Goal: Transaction & Acquisition: Purchase product/service

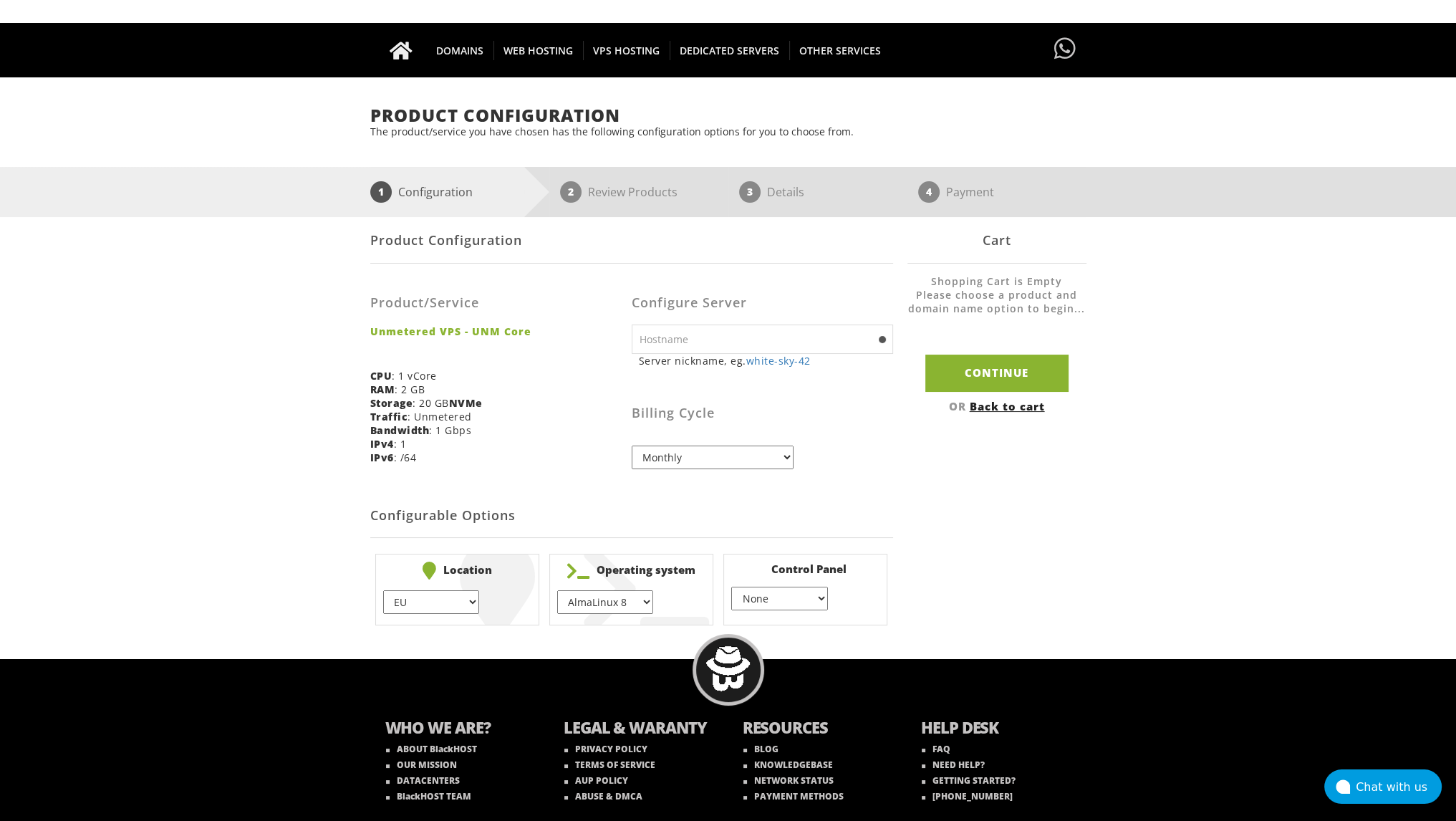
scroll to position [97, 0]
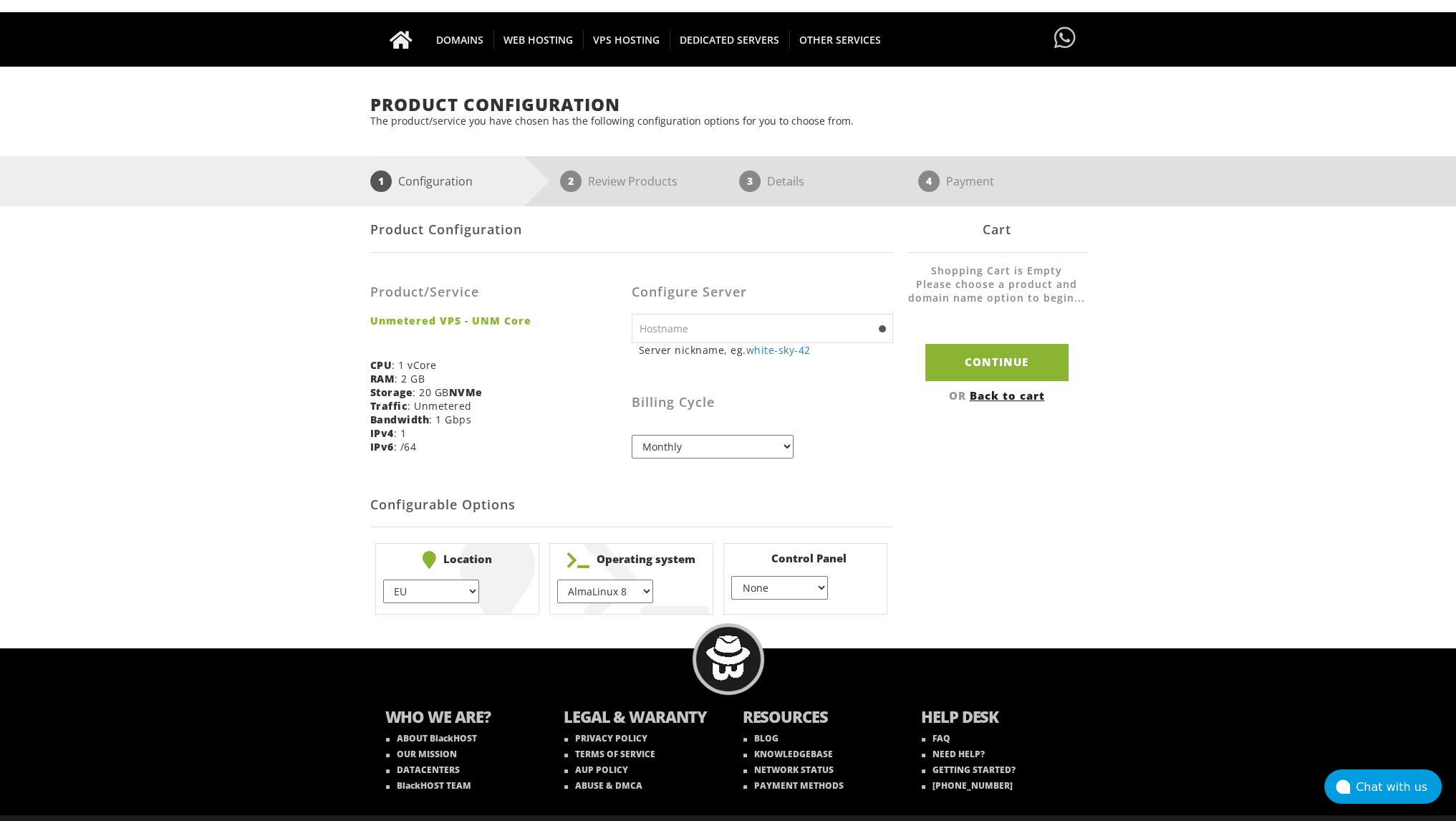
click at [469, 587] on select "EU } [GEOGRAPHIC_DATA] } [GEOGRAPHIC_DATA] } [GEOGRAPHIC_DATA] } [GEOGRAPHIC_DA…" at bounding box center [430, 591] width 96 height 24
click at [471, 608] on li "Location EU } [GEOGRAPHIC_DATA] } [GEOGRAPHIC_DATA] } [GEOGRAPHIC_DATA] } [GEOG…" at bounding box center [457, 579] width 164 height 71
click at [466, 590] on select "EU } [GEOGRAPHIC_DATA] } [GEOGRAPHIC_DATA] } [GEOGRAPHIC_DATA] } [GEOGRAPHIC_DA…" at bounding box center [430, 591] width 96 height 24
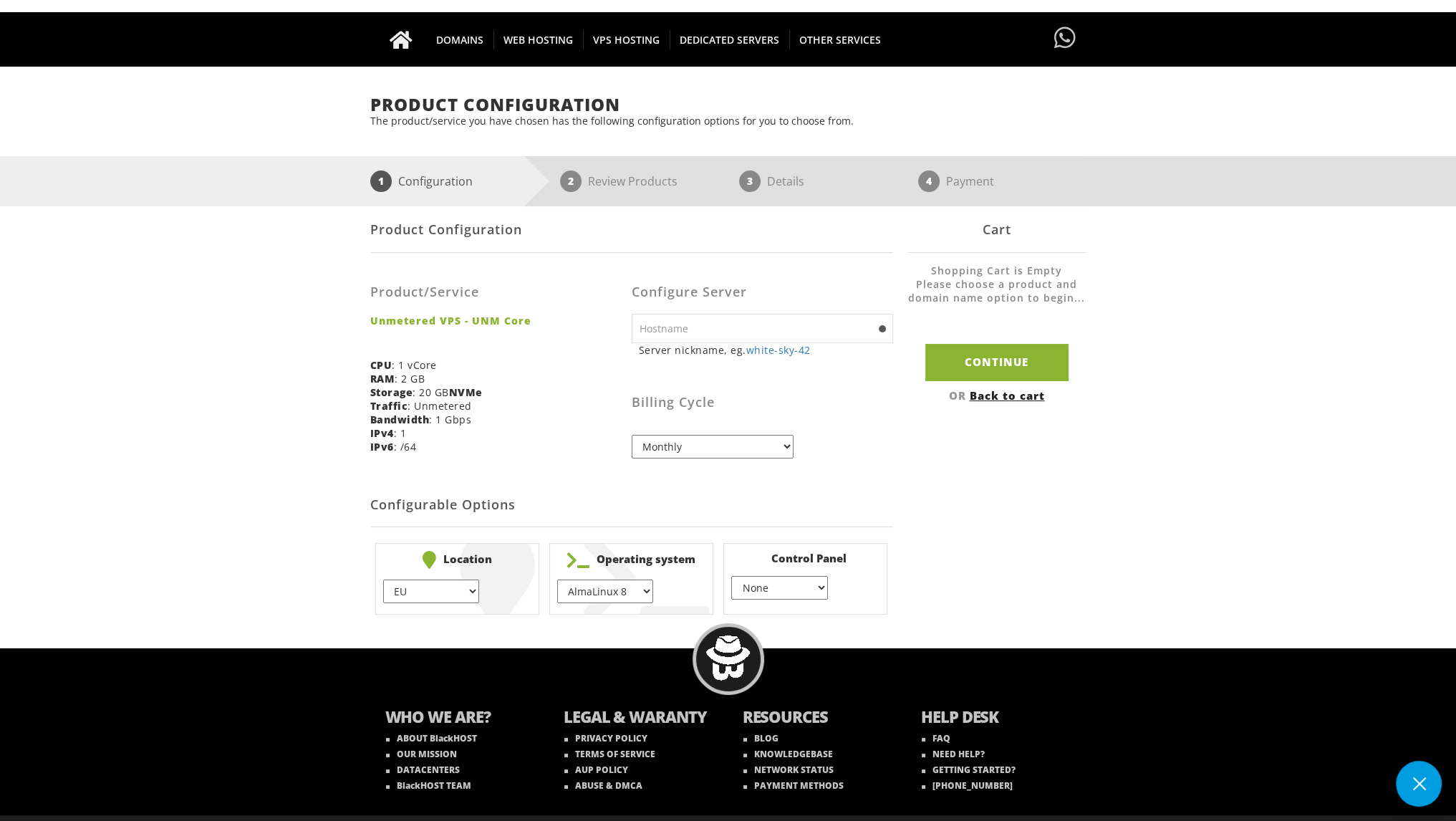
click at [775, 584] on select "None } Virtualmin } Cpanel } DirectAdmin }" at bounding box center [779, 588] width 96 height 24
click at [441, 601] on select "EU } [GEOGRAPHIC_DATA] } [GEOGRAPHIC_DATA] } [GEOGRAPHIC_DATA] } [GEOGRAPHIC_DA…" at bounding box center [430, 591] width 96 height 24
click at [383, 580] on select "EU } [GEOGRAPHIC_DATA] } [GEOGRAPHIC_DATA] } [GEOGRAPHIC_DATA] } [GEOGRAPHIC_DA…" at bounding box center [430, 591] width 96 height 24
click at [652, 453] on select "Monthly Quarterly (Save: ~5%) Semi-Annually (Save: ~10%) Annually (Save: ~15%) …" at bounding box center [712, 447] width 162 height 24
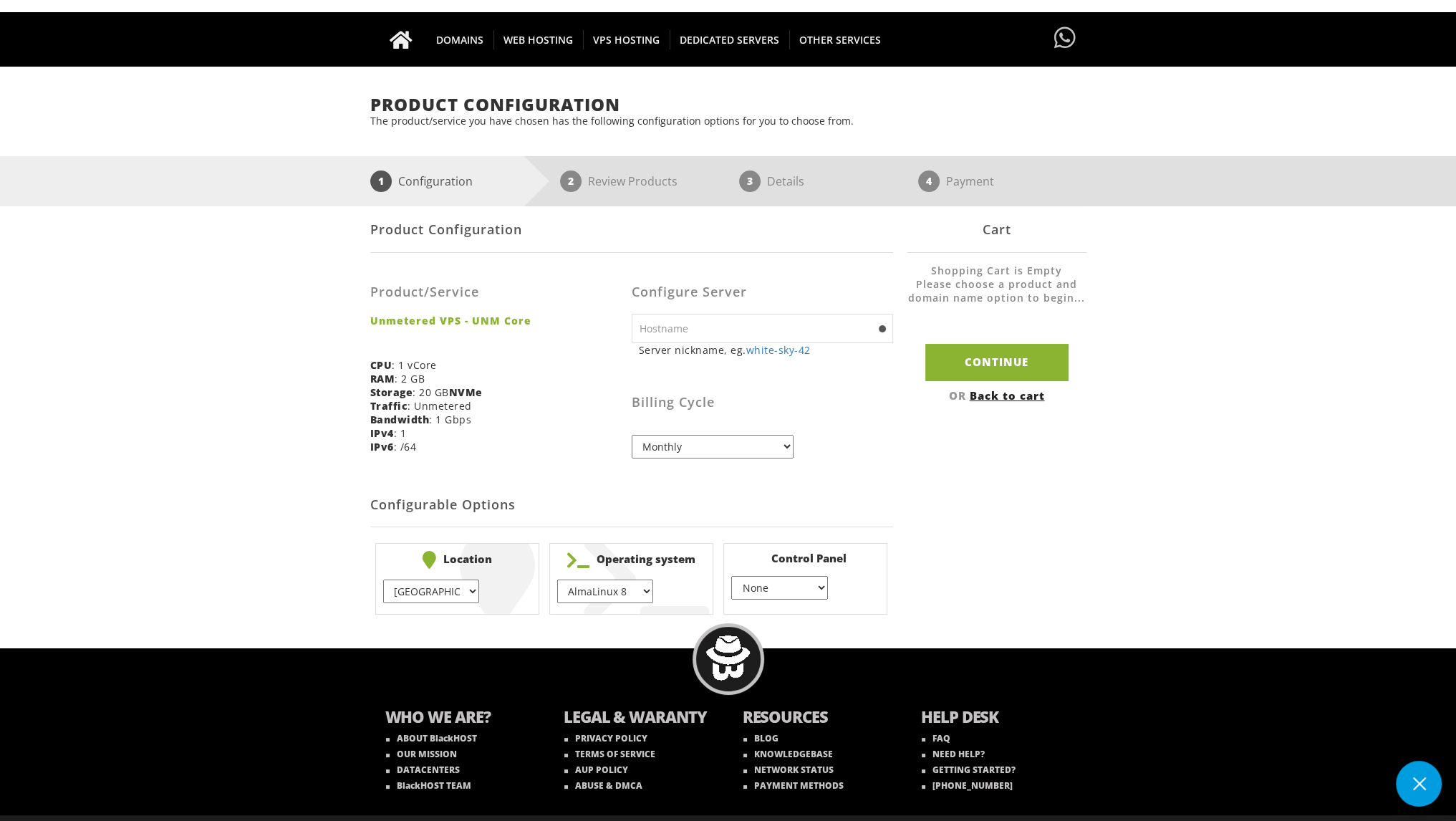
click at [631, 435] on select "Monthly Quarterly (Save: ~5%) Semi-Annually (Save: ~10%) Annually (Save: ~15%) …" at bounding box center [712, 447] width 162 height 24
click at [453, 581] on select "EU } [GEOGRAPHIC_DATA] } [GEOGRAPHIC_DATA] } [GEOGRAPHIC_DATA] } [GEOGRAPHIC_DA…" at bounding box center [430, 591] width 96 height 24
click at [383, 580] on select "EU } [GEOGRAPHIC_DATA] } [GEOGRAPHIC_DATA] } [GEOGRAPHIC_DATA] } [GEOGRAPHIC_DA…" at bounding box center [430, 591] width 96 height 24
click at [479, 507] on h2 "Configurable Options" at bounding box center [631, 505] width 523 height 44
click at [480, 582] on li "Location EU } [GEOGRAPHIC_DATA] } [GEOGRAPHIC_DATA] } [GEOGRAPHIC_DATA] } [GEOG…" at bounding box center [457, 579] width 164 height 71
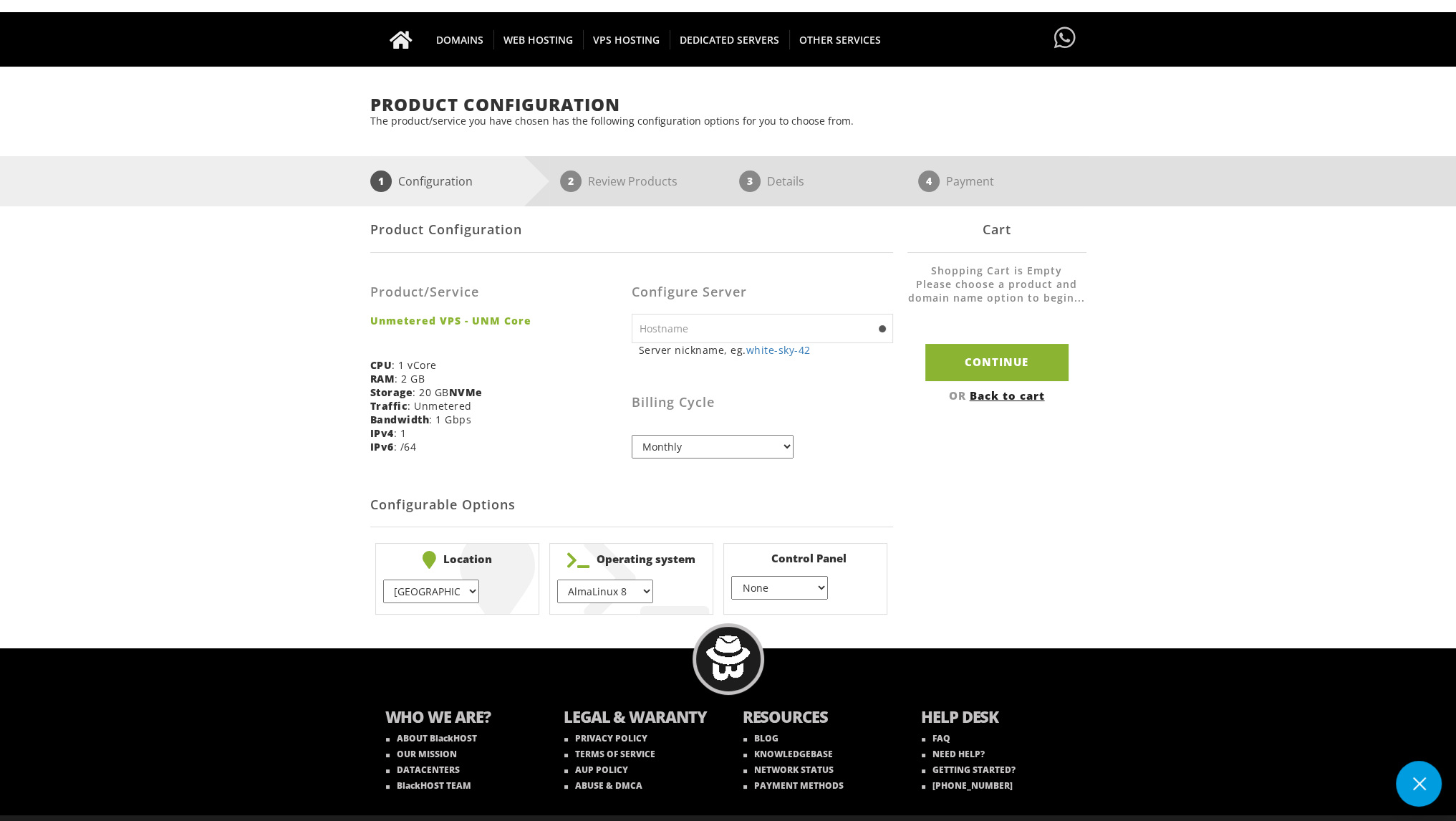
click at [465, 582] on select "EU } [GEOGRAPHIC_DATA] } [GEOGRAPHIC_DATA] } [GEOGRAPHIC_DATA] } [GEOGRAPHIC_DA…" at bounding box center [430, 591] width 96 height 24
click at [383, 580] on select "EU } [GEOGRAPHIC_DATA] } [GEOGRAPHIC_DATA] } [GEOGRAPHIC_DATA] } [GEOGRAPHIC_DA…" at bounding box center [430, 591] width 96 height 24
select select "1225"
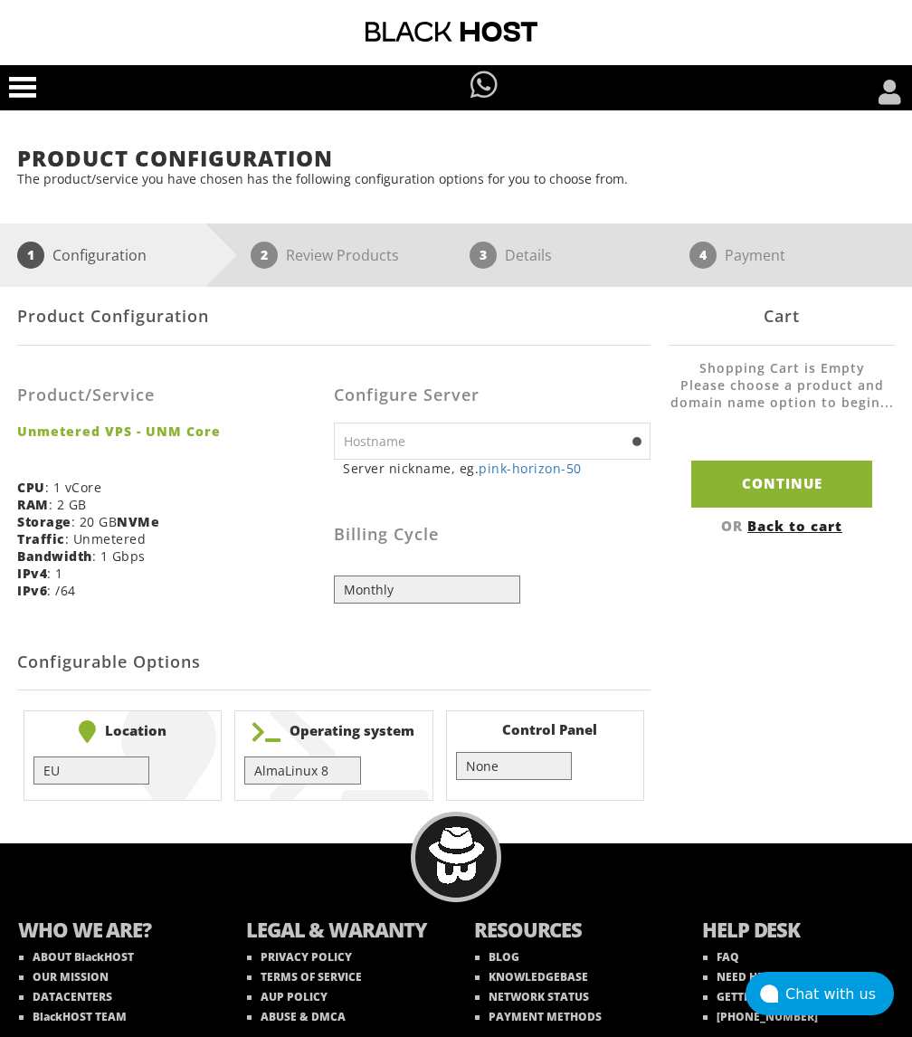
click at [137, 766] on select "EU } [GEOGRAPHIC_DATA] } [GEOGRAPHIC_DATA] } [GEOGRAPHIC_DATA] } [GEOGRAPHIC_DA…" at bounding box center [91, 770] width 116 height 28
click at [545, 591] on div "Billing Cycle Monthly Quarterly (Save: ~5%) Semi-Annually (Save: ~10%) Annually…" at bounding box center [492, 546] width 317 height 113
click at [237, 479] on div "Product/Service Unmetered VPS - UNM Core CPU : 1 vCore RAM : 2 GB Storage : 20 …" at bounding box center [175, 485] width 317 height 253
click at [224, 612] on div "Product/Service Unmetered VPS - UNM Core CPU : 1 vCore RAM : 2 GB Storage : 20 …" at bounding box center [175, 485] width 317 height 253
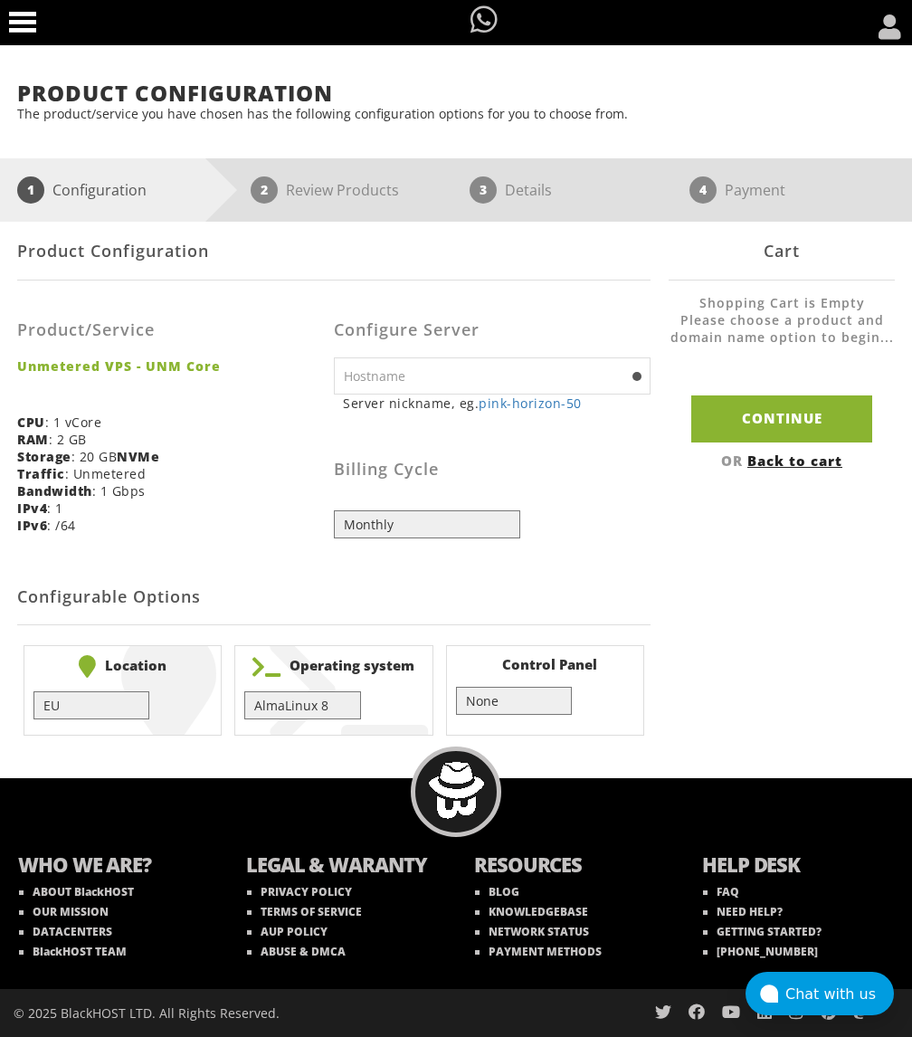
click at [98, 697] on select "EU } [GEOGRAPHIC_DATA] } [GEOGRAPHIC_DATA] } [GEOGRAPHIC_DATA] } [GEOGRAPHIC_DA…" at bounding box center [91, 705] width 116 height 28
click at [33, 691] on select "EU } [GEOGRAPHIC_DATA] } [GEOGRAPHIC_DATA] } [GEOGRAPHIC_DATA] } [GEOGRAPHIC_DA…" at bounding box center [91, 705] width 116 height 28
select select "1181"
